Goal: Information Seeking & Learning: Learn about a topic

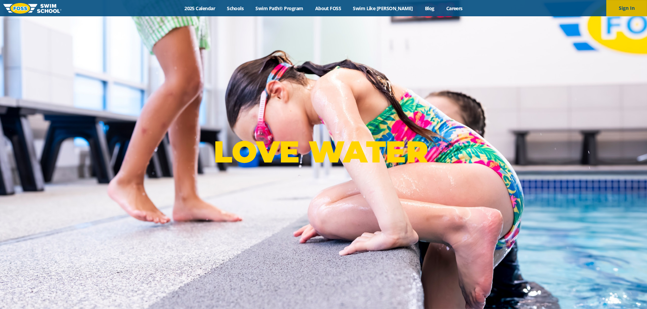
click at [637, 8] on button "Sign In" at bounding box center [626, 8] width 41 height 16
click at [297, 8] on link "Swim Path® Program" at bounding box center [279, 8] width 59 height 6
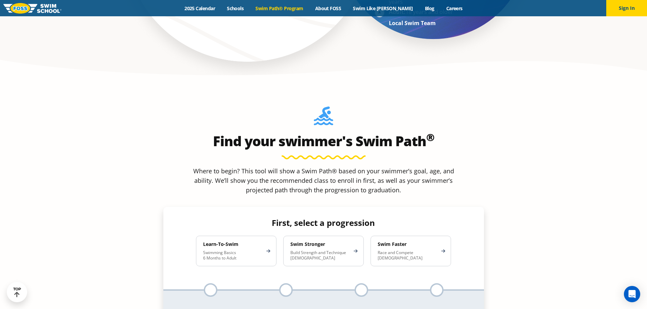
scroll to position [577, 0]
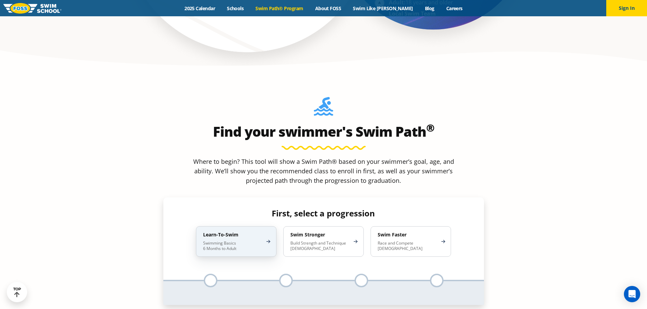
click at [255, 241] on p "Swimming Basics 6 Months to Adult" at bounding box center [232, 246] width 59 height 11
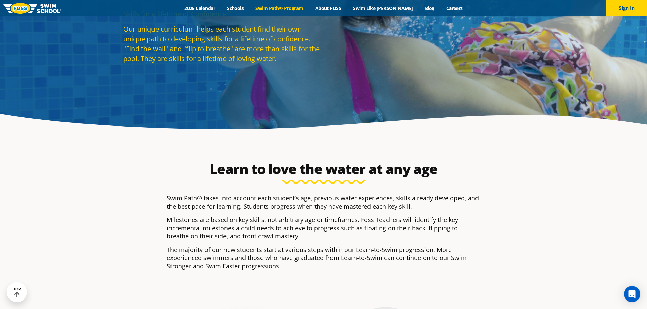
scroll to position [34, 0]
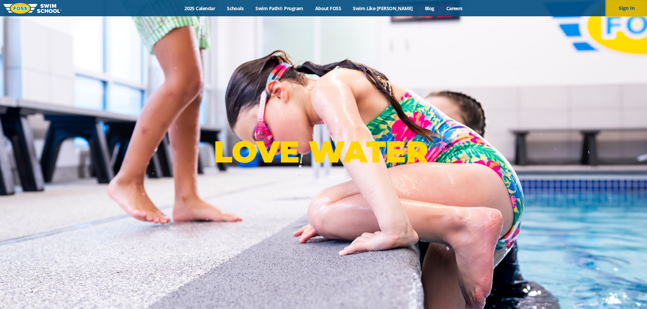
click at [642, 5] on button "Sign In" at bounding box center [626, 8] width 41 height 16
